Goal: Transaction & Acquisition: Purchase product/service

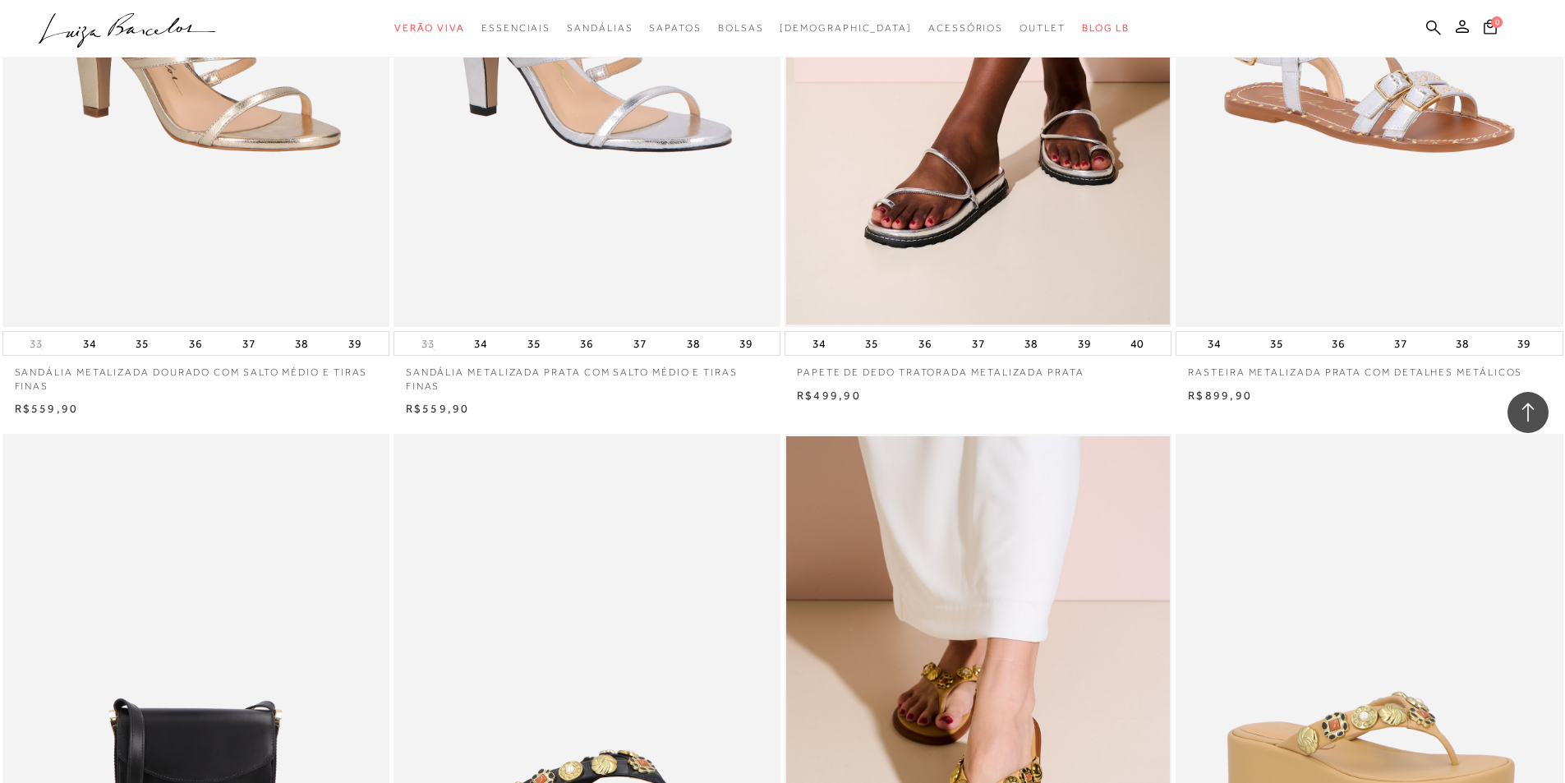
scroll to position [3368, 0]
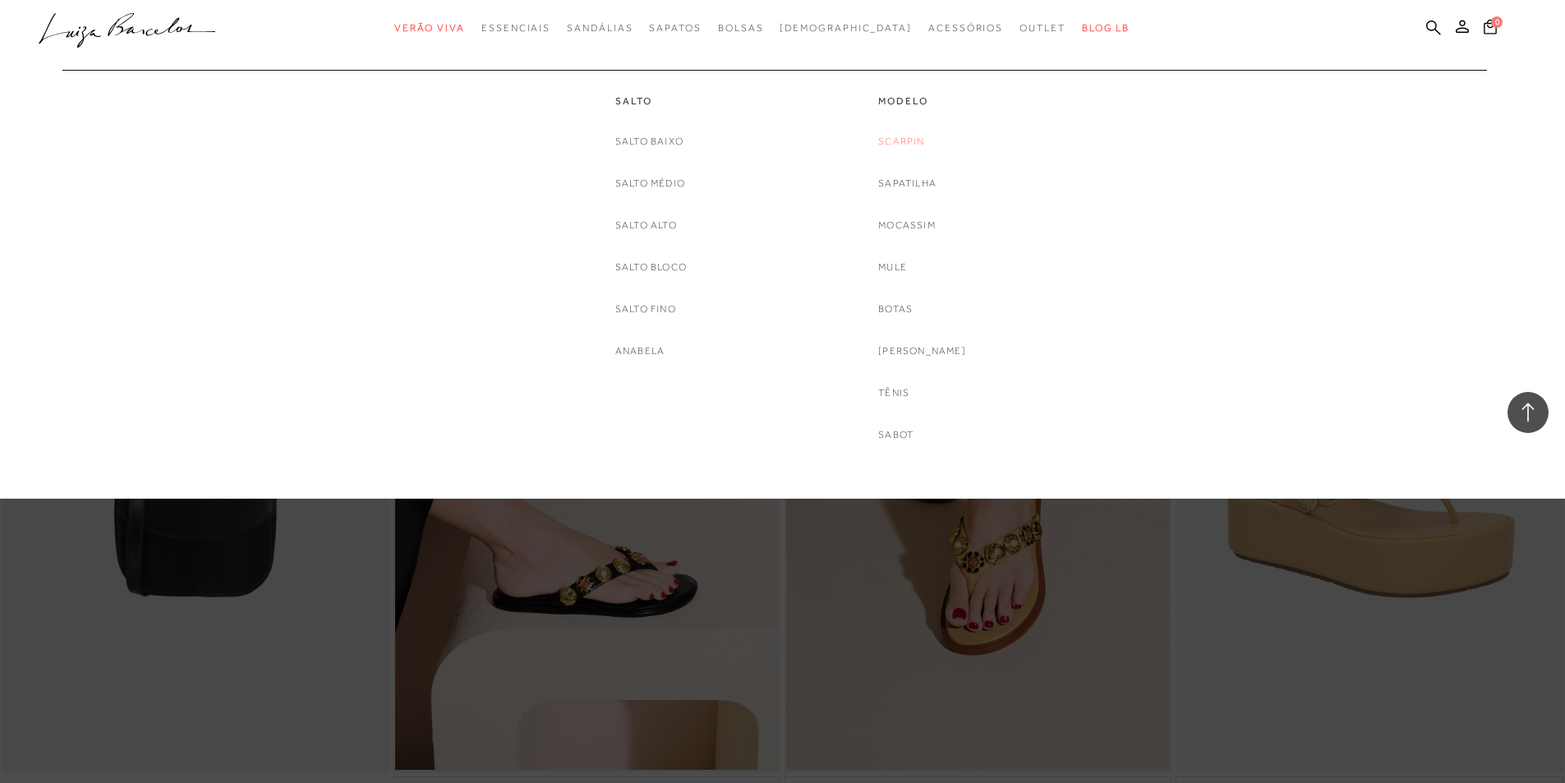
click at [913, 144] on link "Scarpin" at bounding box center [901, 141] width 46 height 17
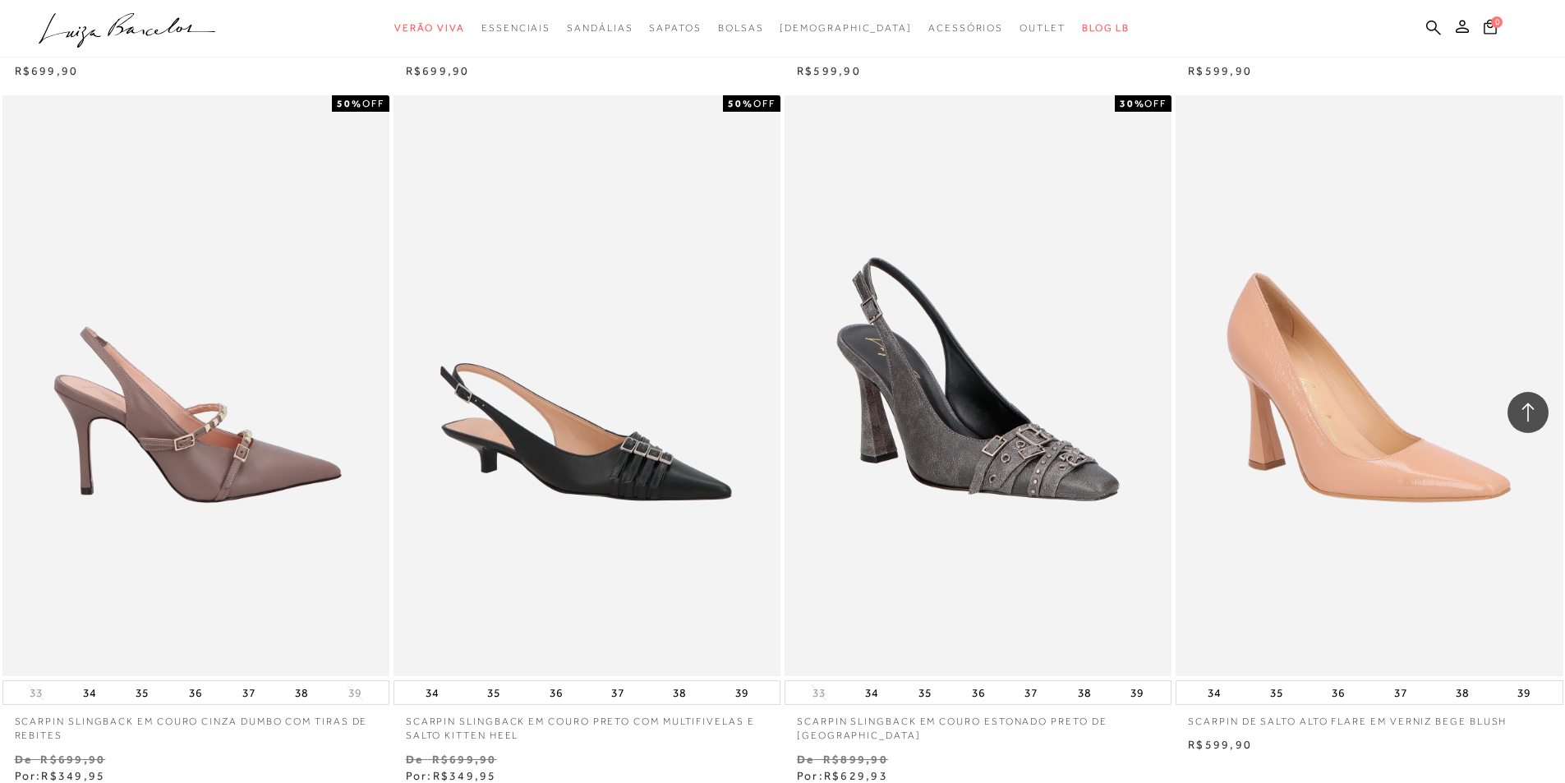
scroll to position [4107, 0]
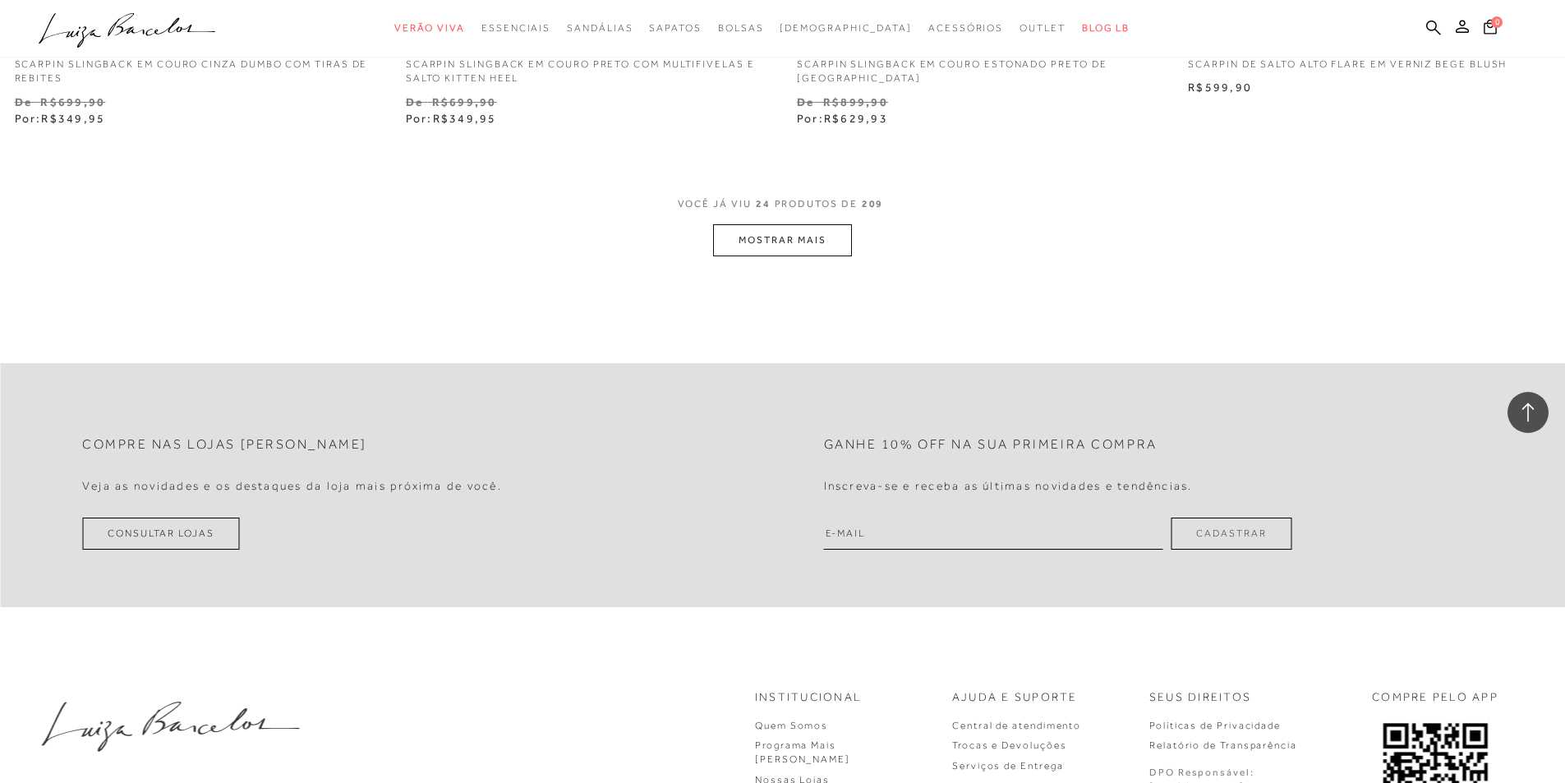
click at [753, 246] on button "MOSTRAR MAIS" at bounding box center [782, 240] width 138 height 32
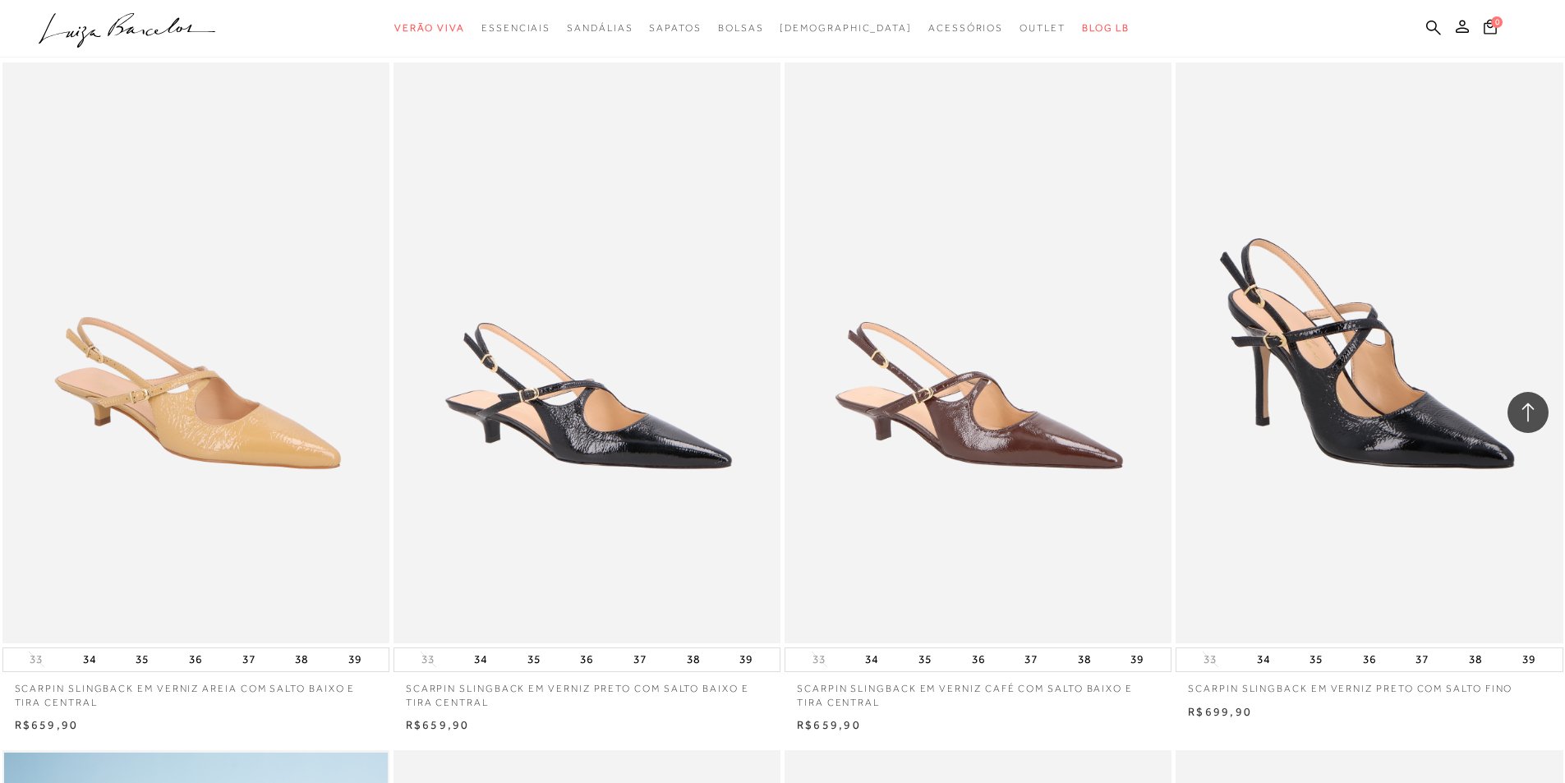
scroll to position [0, 0]
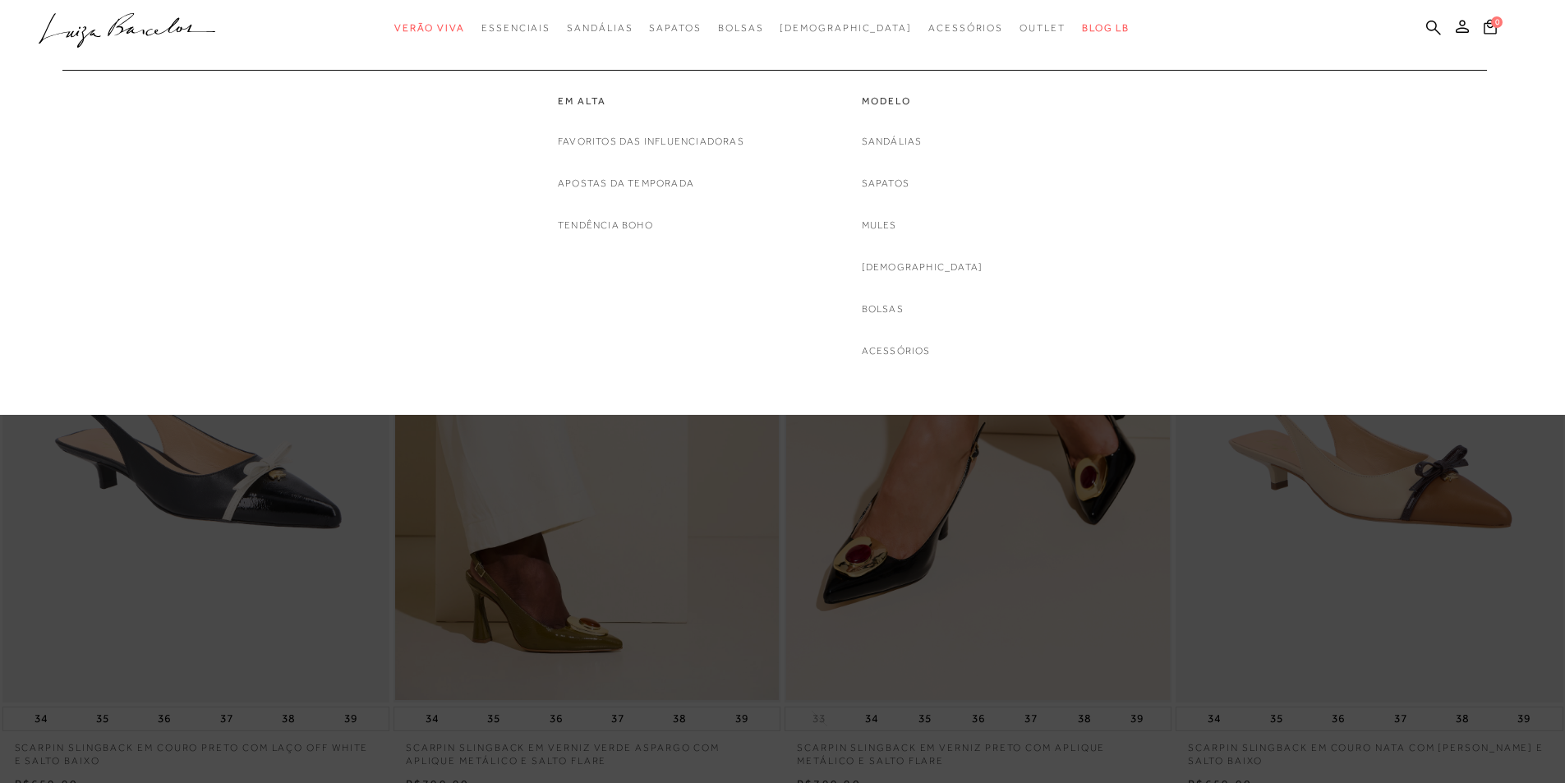
click at [513, 66] on div at bounding box center [774, 61] width 1456 height 16
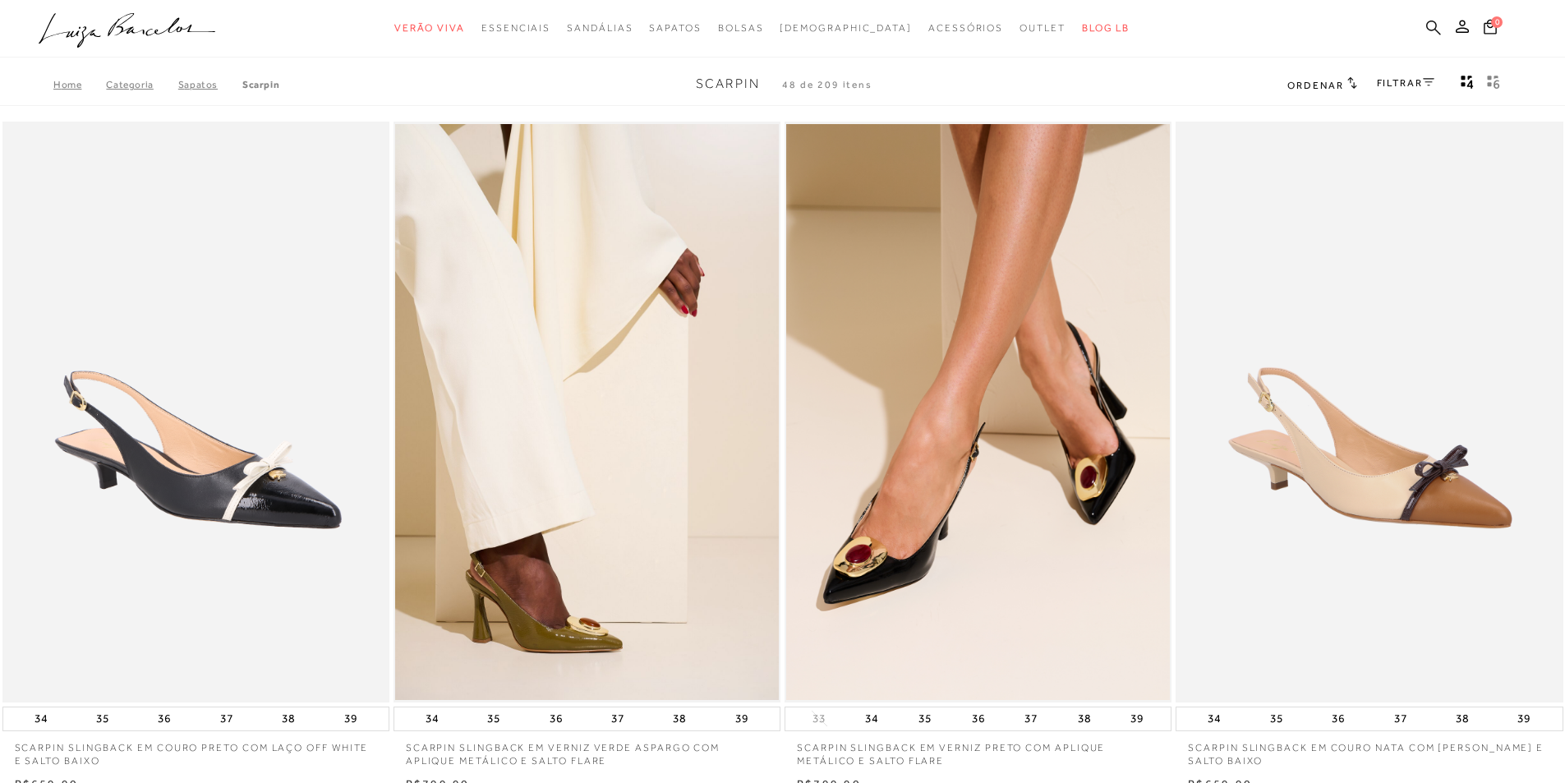
click at [1433, 30] on icon at bounding box center [1433, 27] width 15 height 15
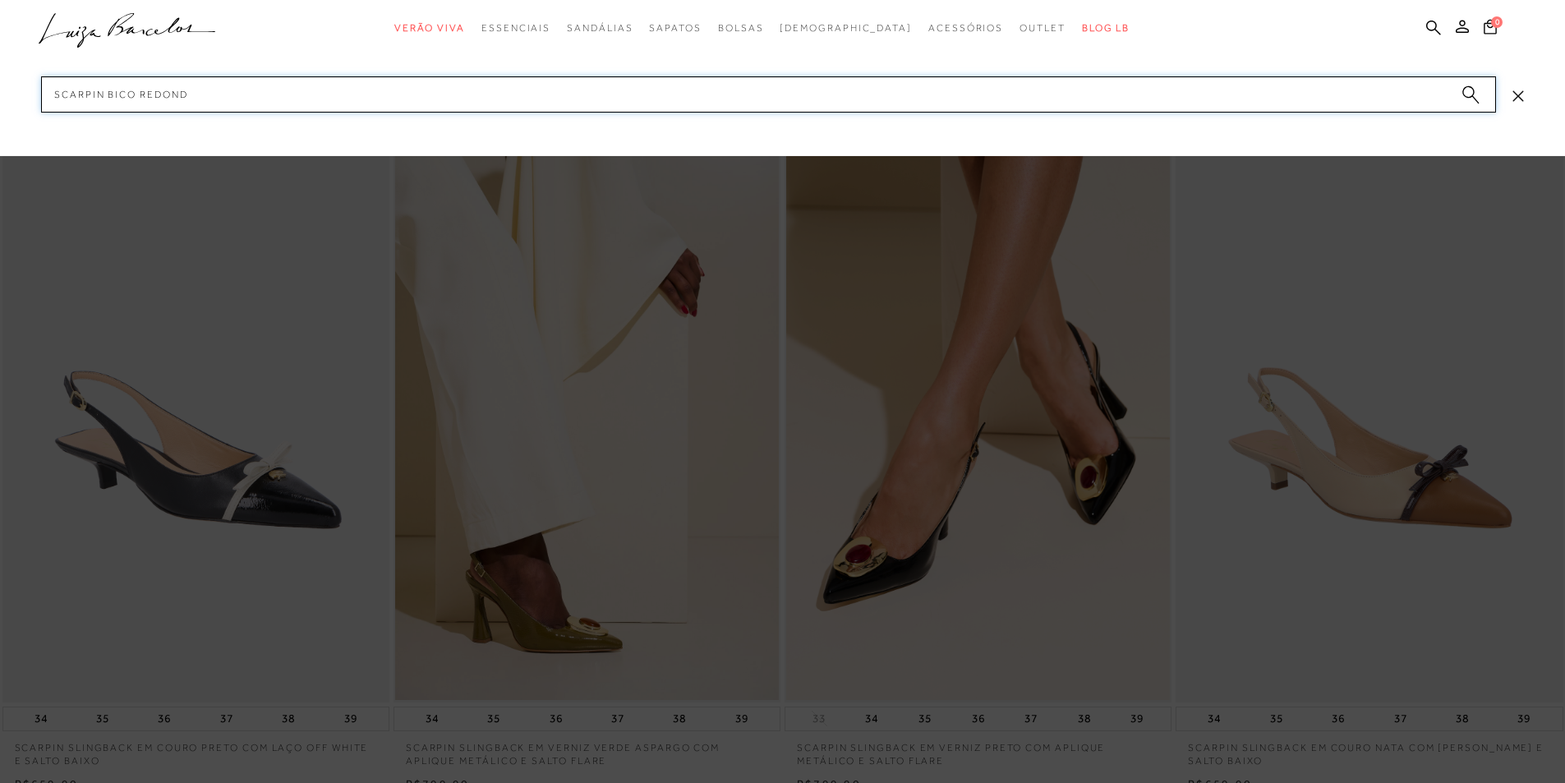
type input "SCARPIN BICO REDONDO"
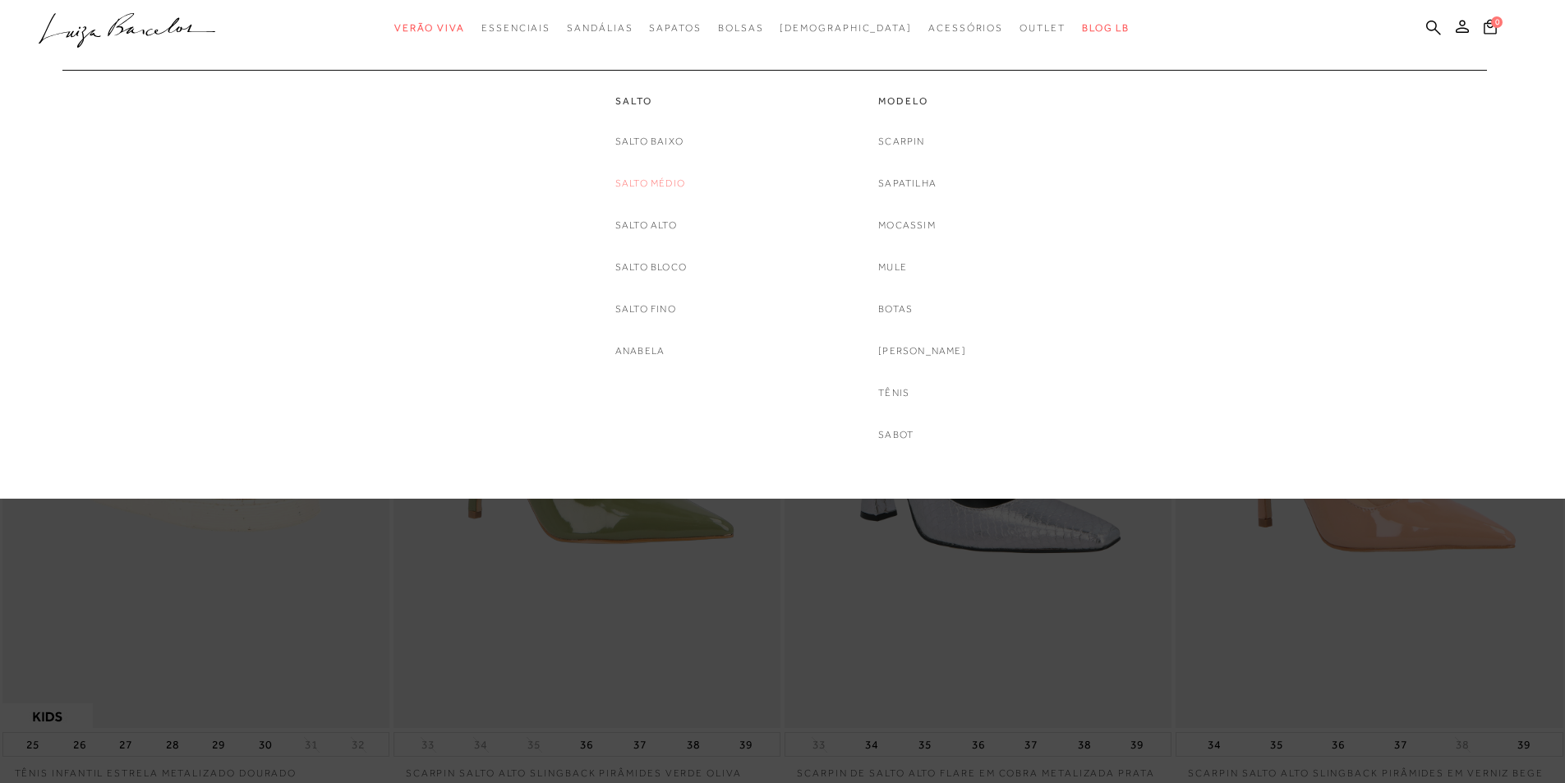
click at [656, 182] on link "Salto Médio" at bounding box center [650, 183] width 70 height 17
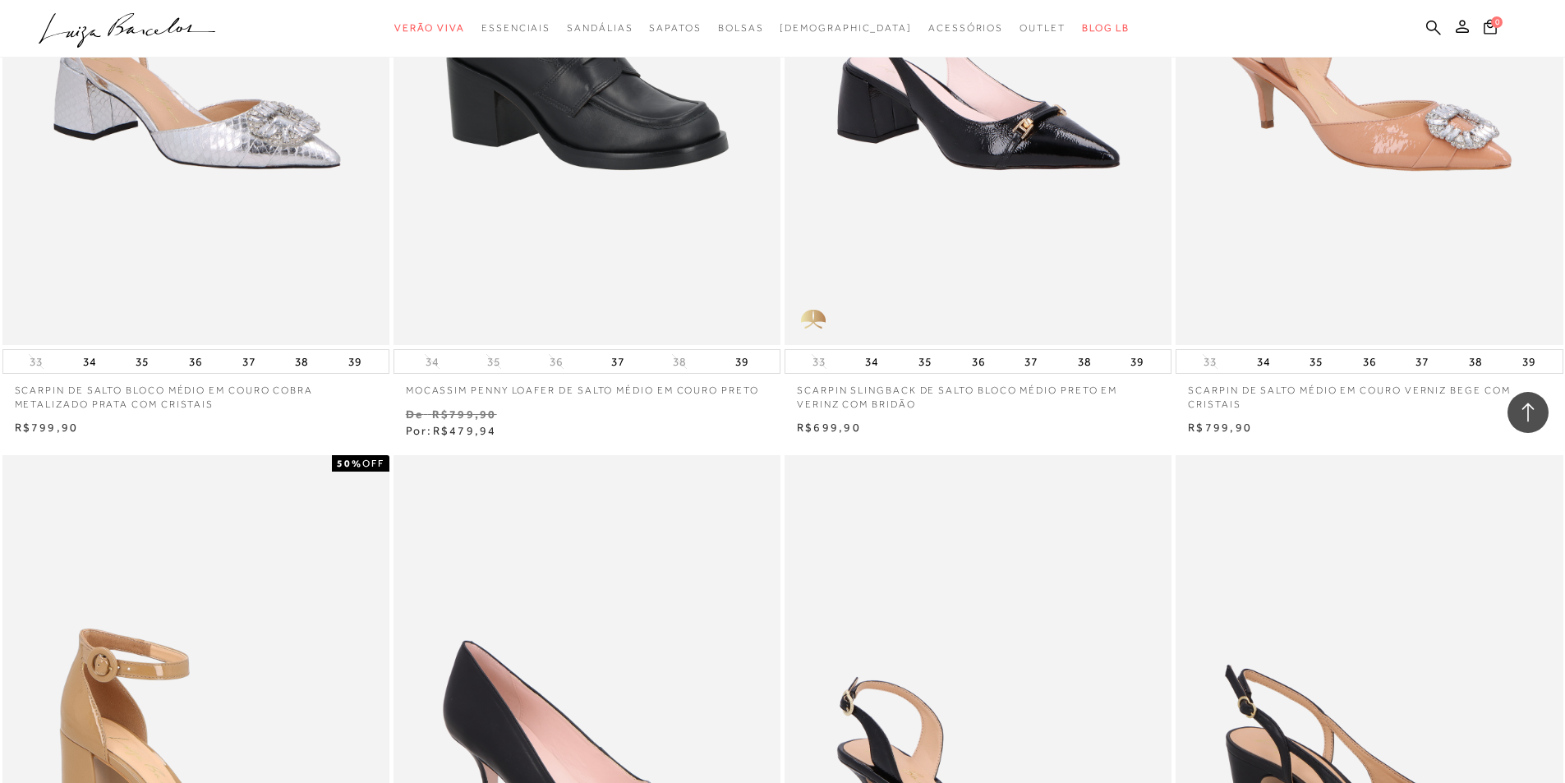
scroll to position [3450, 0]
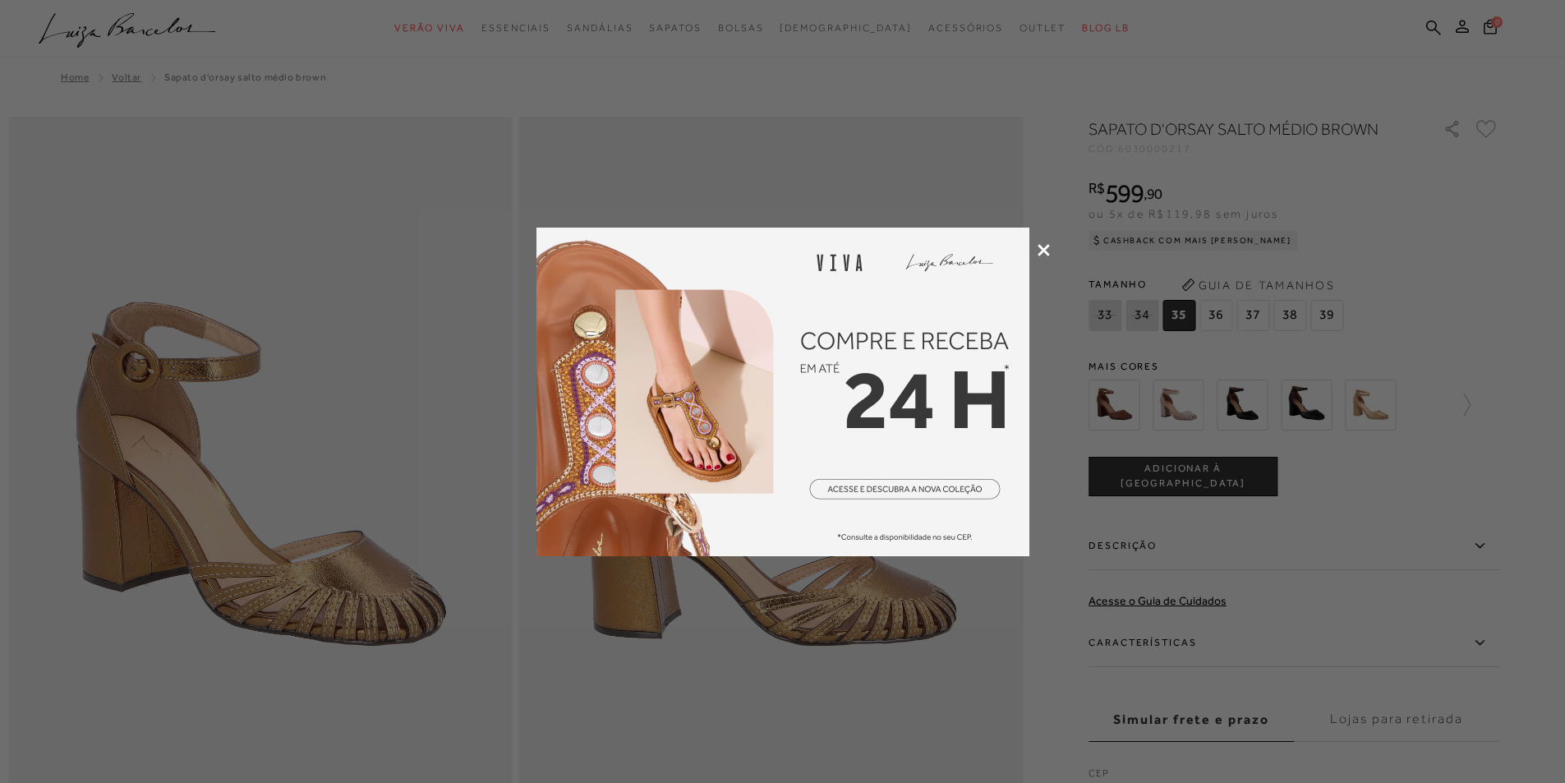
click at [1048, 250] on icon at bounding box center [1044, 250] width 12 height 12
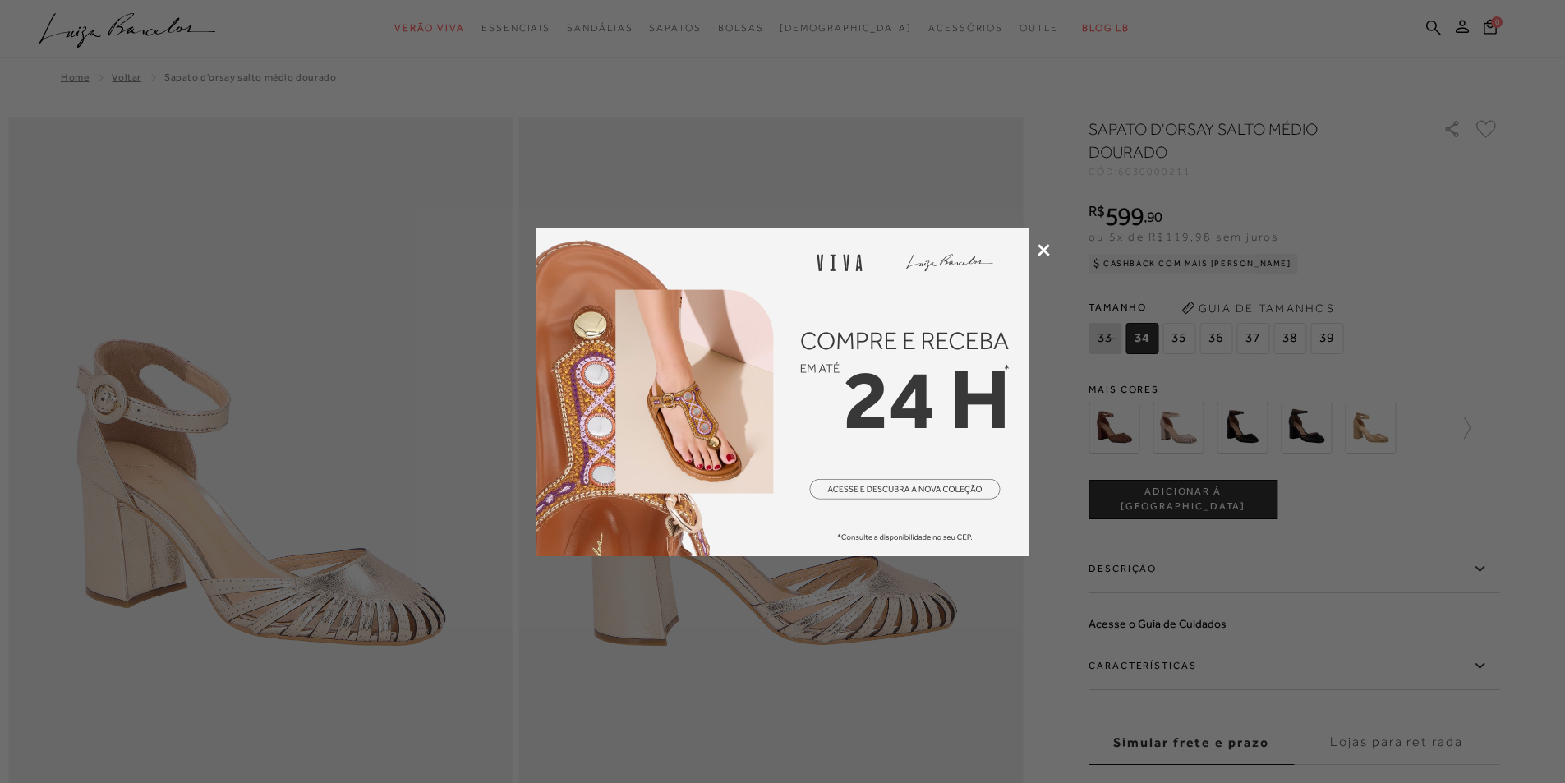
click at [1039, 249] on icon at bounding box center [1044, 250] width 12 height 12
